Goal: Task Accomplishment & Management: Manage account settings

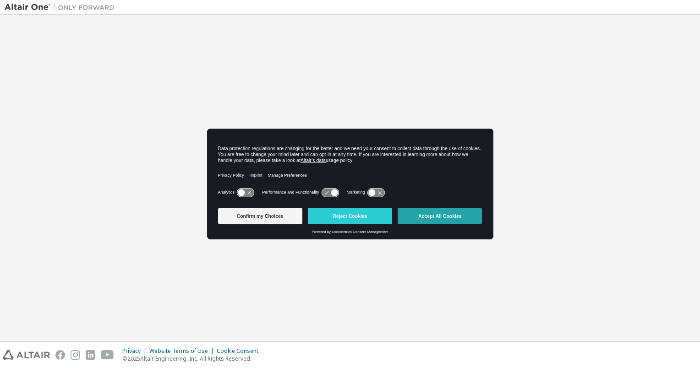
drag, startPoint x: 414, startPoint y: 213, endPoint x: 409, endPoint y: 213, distance: 5.0
click at [414, 213] on button "Accept All Cookies" at bounding box center [440, 216] width 84 height 16
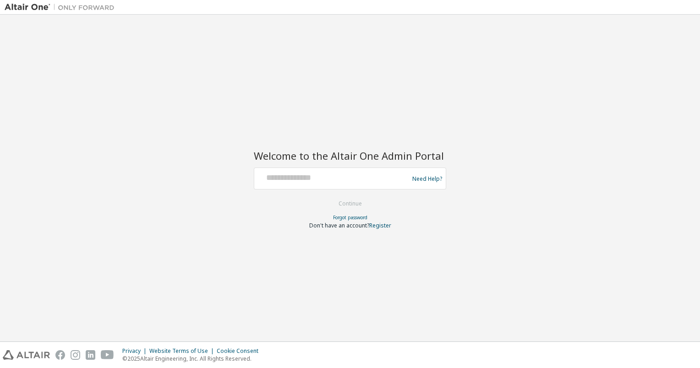
click at [327, 192] on form "Need Help? Please make sure that you provide your Global Login as email (e.g. @…" at bounding box center [350, 199] width 192 height 62
click at [322, 176] on input "text" at bounding box center [333, 176] width 150 height 13
type input "**********"
click at [347, 202] on button "Continue" at bounding box center [350, 204] width 43 height 14
